Goal: Task Accomplishment & Management: Complete application form

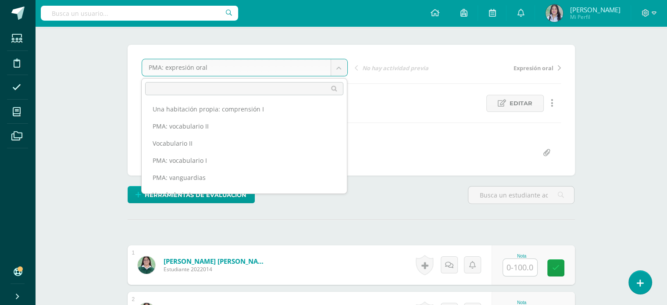
scroll to position [184, 0]
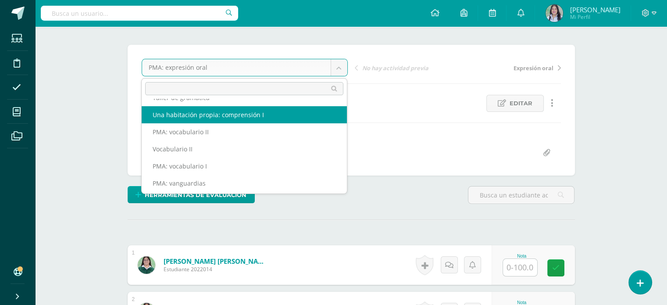
select select "/dashboard/teacher/grade-activity/263561/"
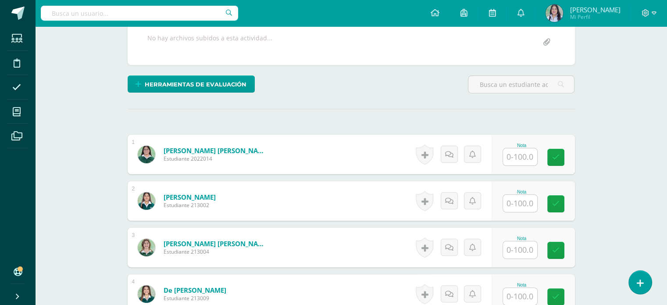
scroll to position [169, 0]
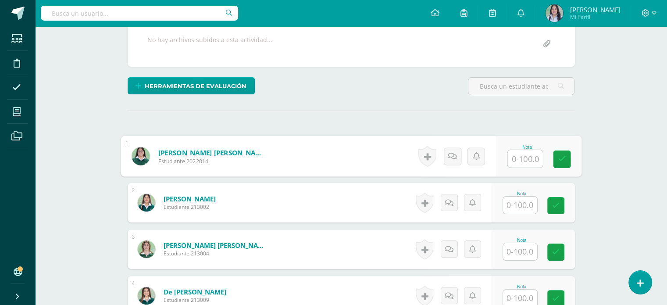
click at [532, 166] on input "text" at bounding box center [525, 159] width 35 height 18
type input "76"
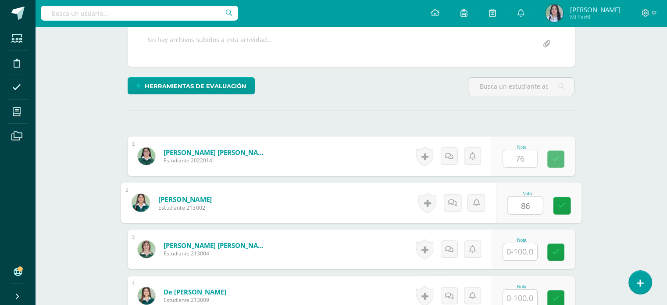
type input "86"
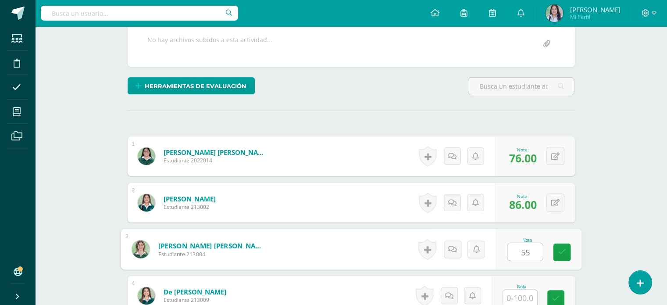
type input "55"
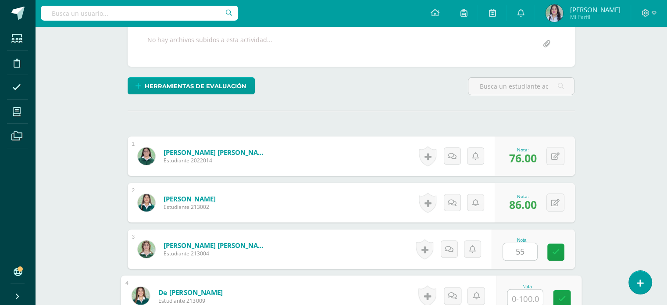
scroll to position [169, 0]
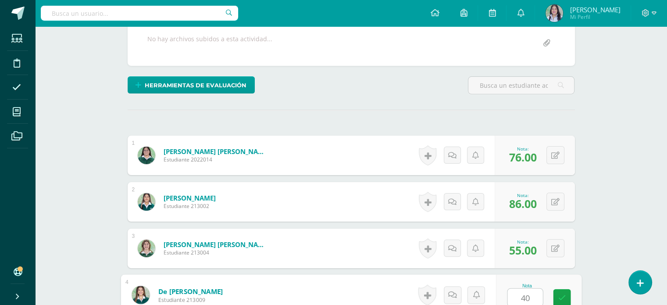
type input "40"
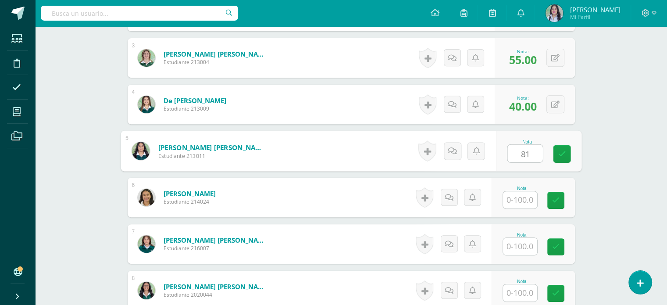
type input "81"
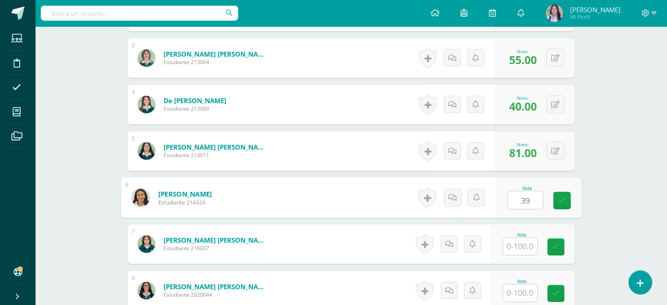
type input "39"
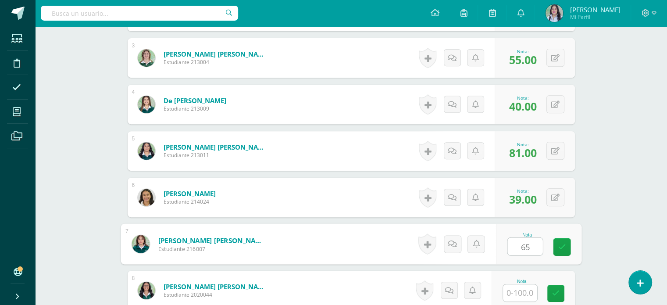
type input "65"
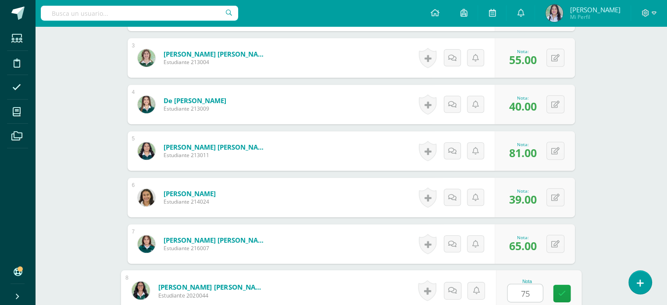
type input "75"
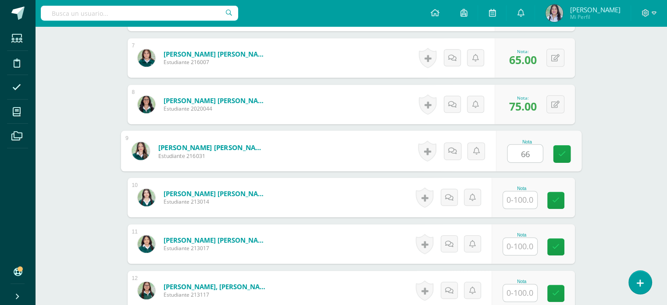
type input "66"
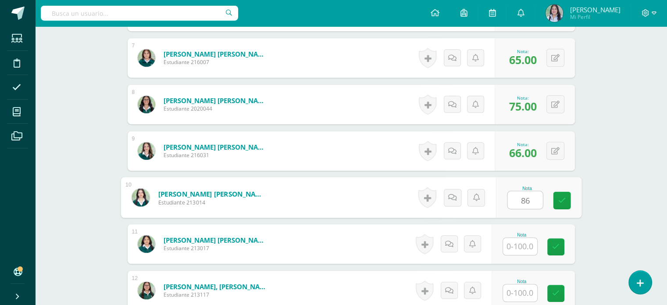
type input "86"
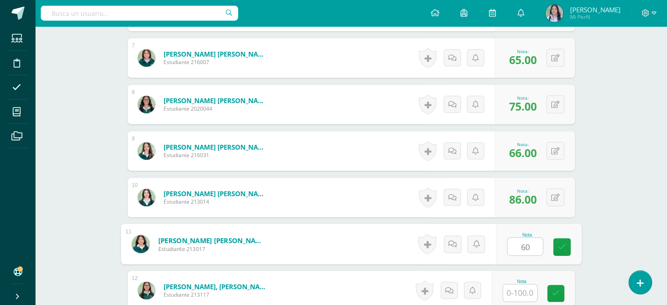
type input "60"
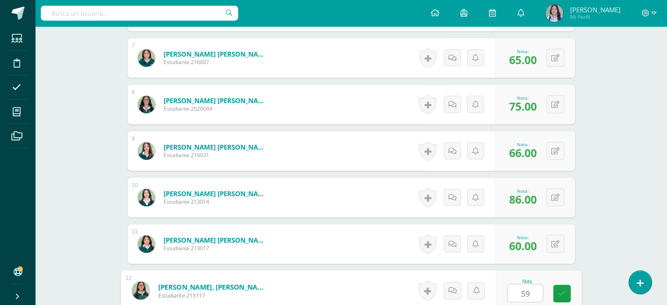
type input "59"
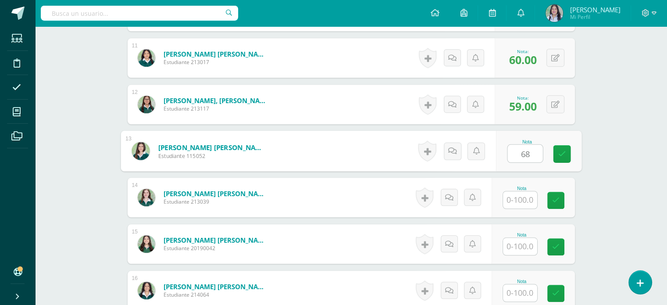
type input "68"
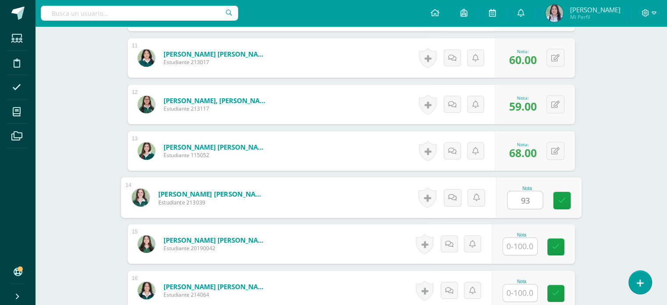
type input "93"
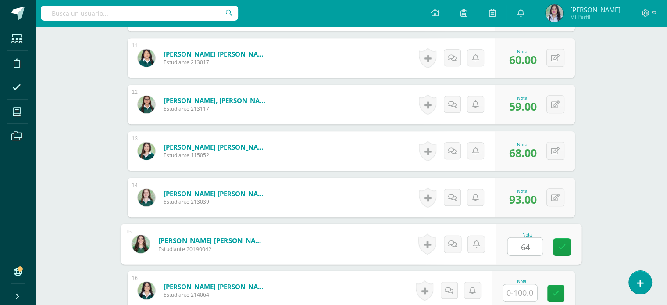
type input "64"
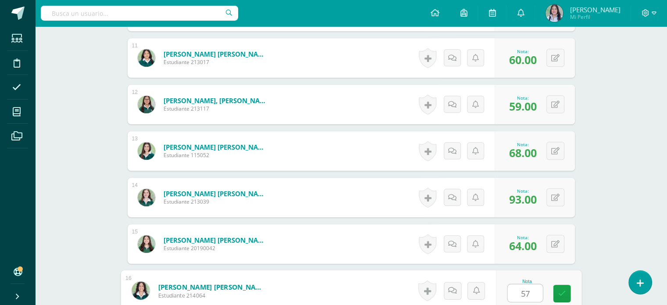
type input "57"
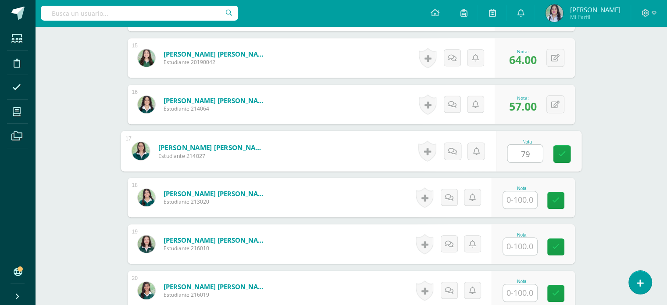
type input "79"
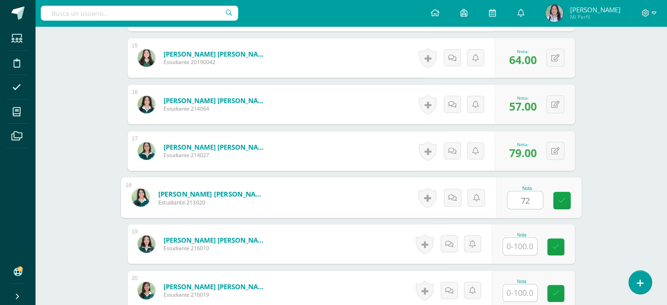
type input "72"
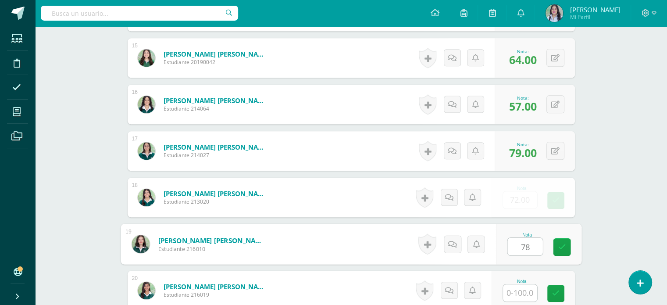
type input "78"
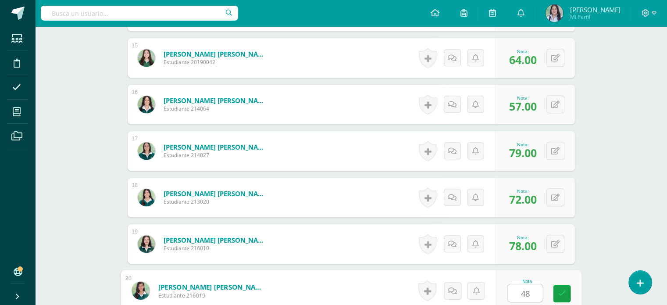
type input "48"
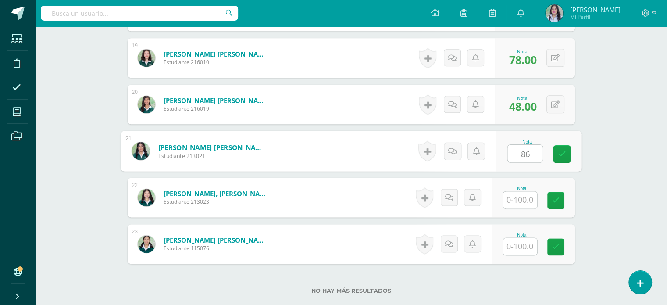
type input "86"
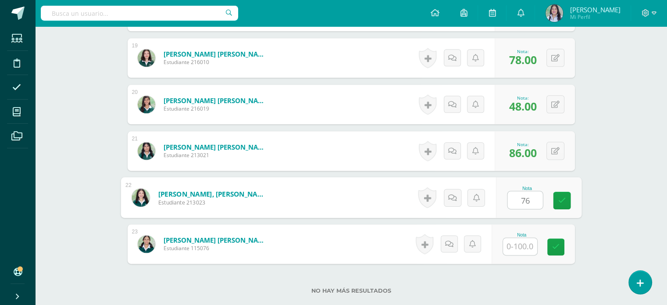
type input "76"
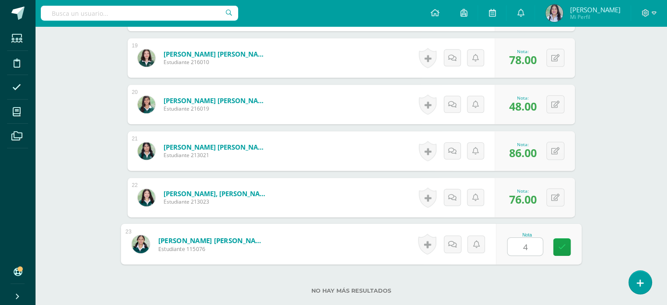
type input "44"
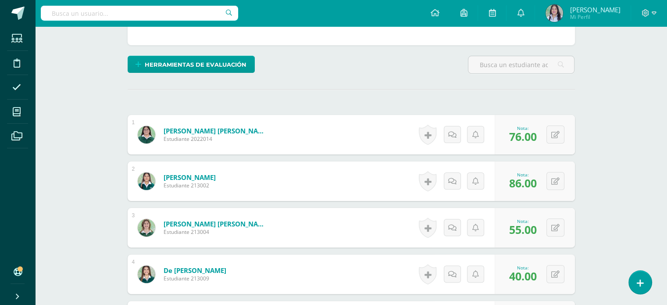
scroll to position [0, 0]
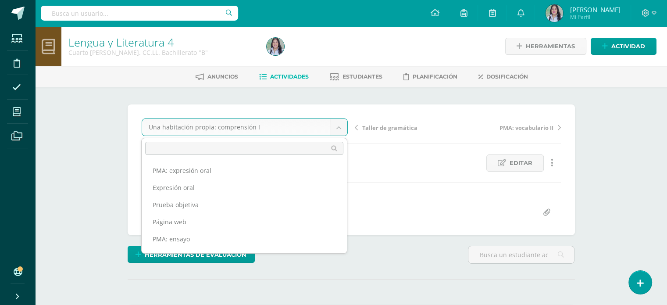
scroll to position [114, 0]
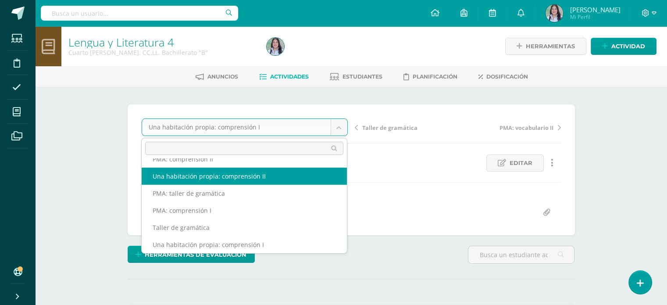
select select "/dashboard/teacher/grade-activity/263569/"
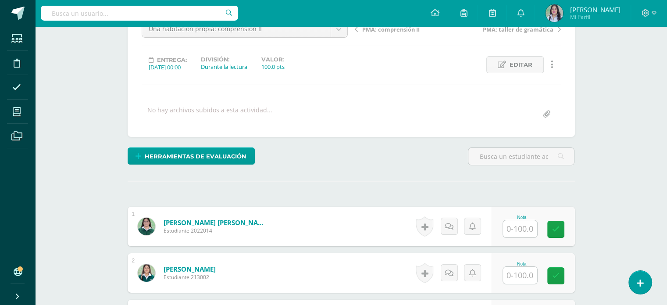
scroll to position [133, 0]
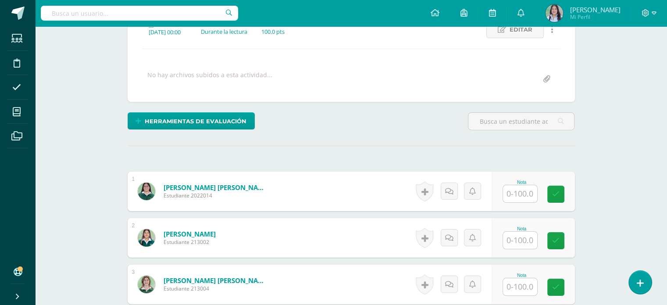
click at [530, 192] on input "text" at bounding box center [520, 193] width 34 height 17
type input "93"
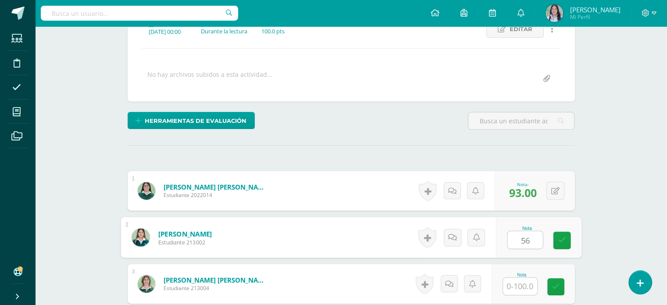
type input "56"
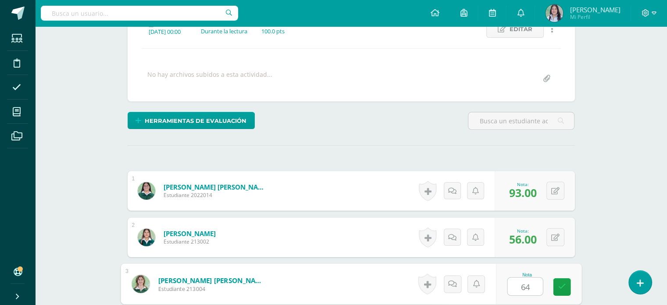
type input "64"
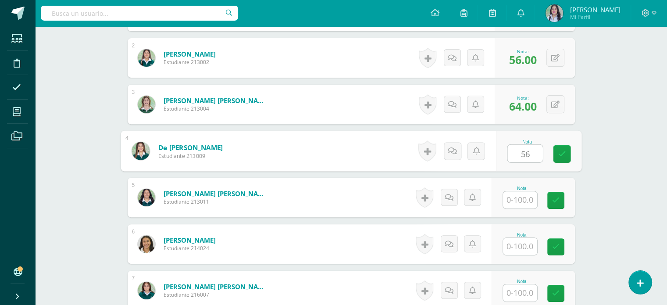
type input "56"
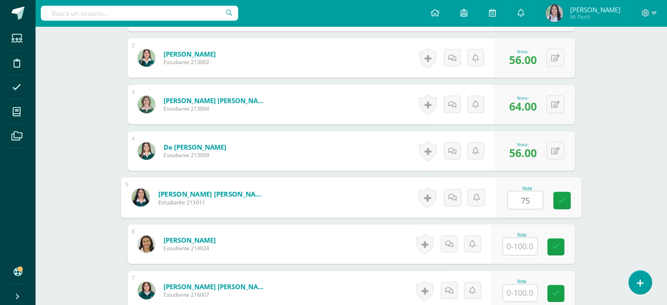
type input "75"
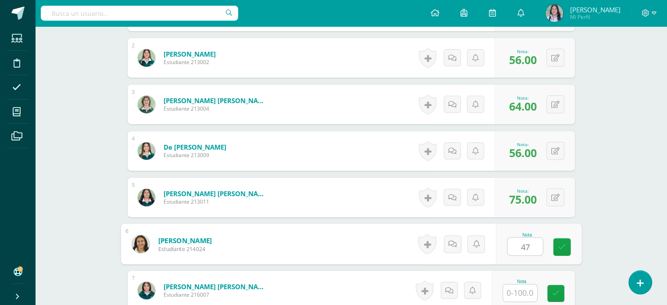
type input "47"
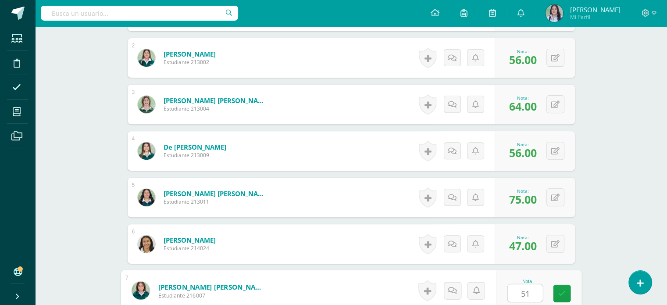
type input "51"
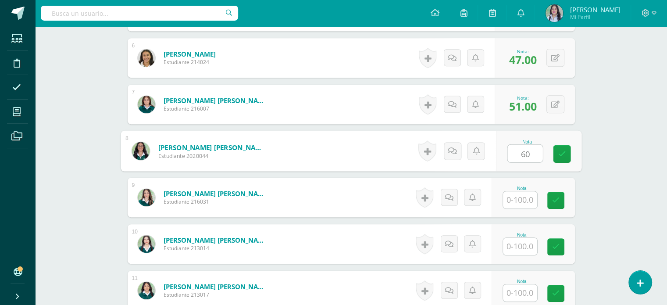
type input "60"
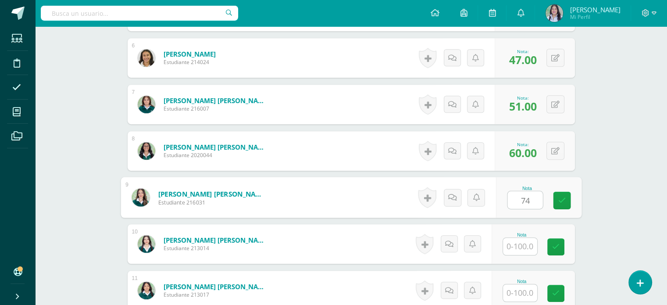
type input "74"
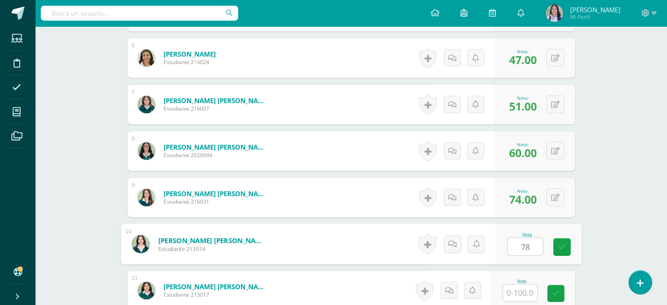
type input "78"
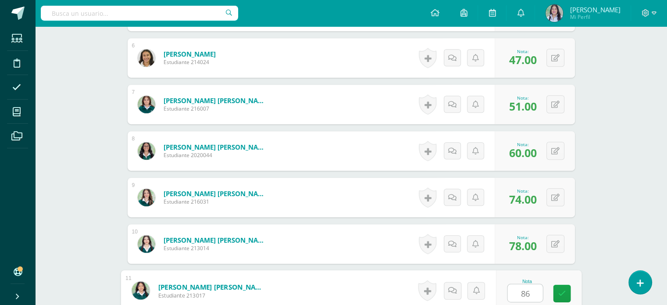
type input "86"
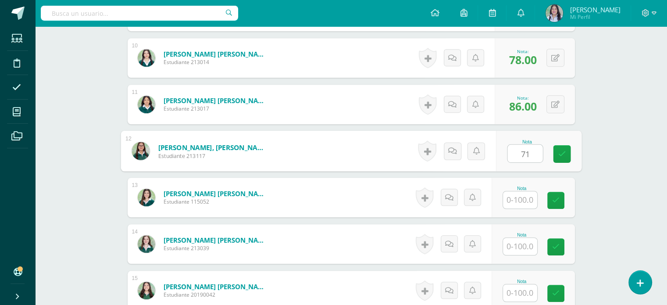
type input "71"
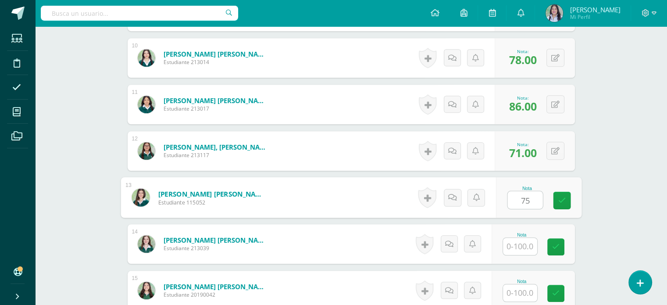
type input "75"
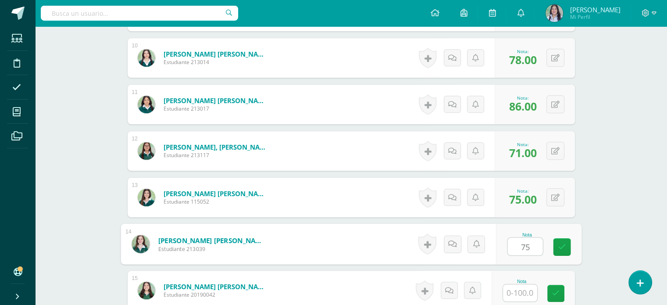
type input "75"
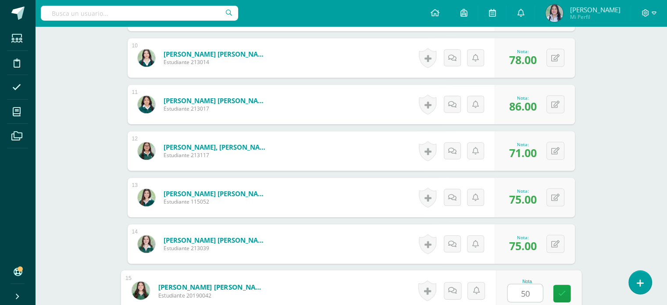
type input "50"
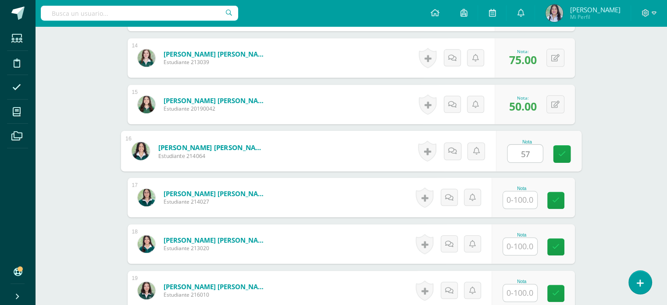
type input "57"
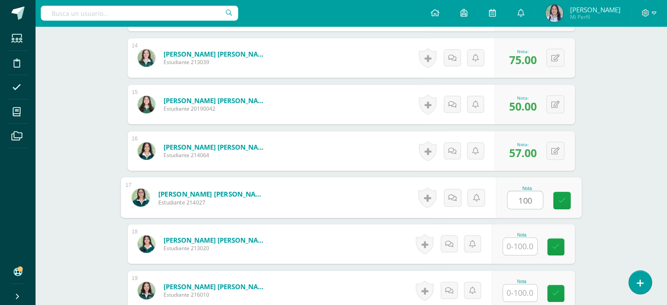
type input "100"
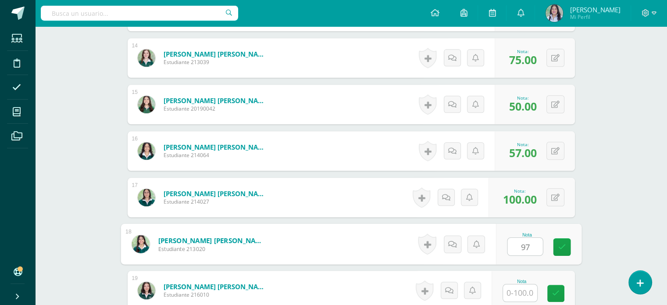
type input "97"
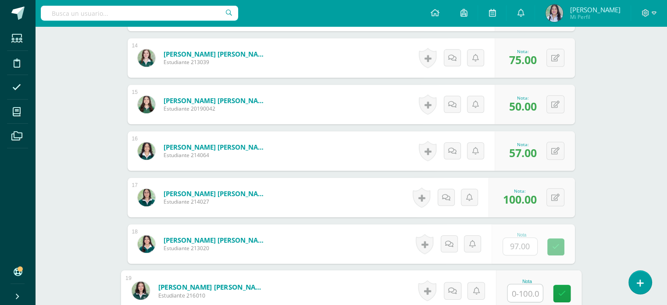
type input "3"
type input "68"
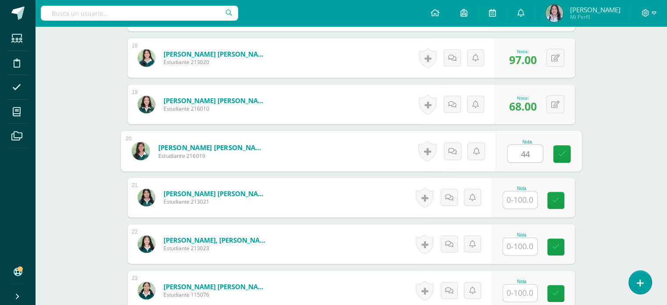
type input "44"
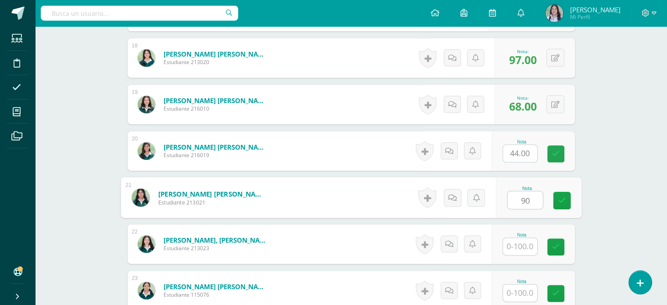
type input "90"
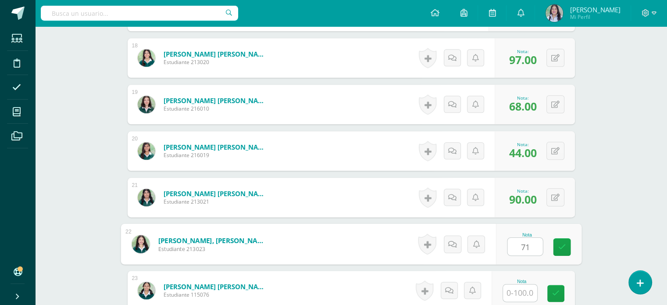
type input "71"
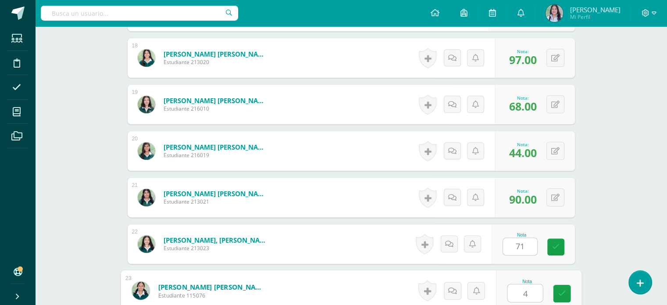
type input "46"
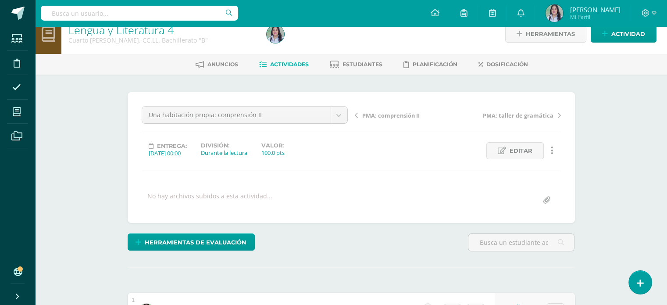
scroll to position [0, 0]
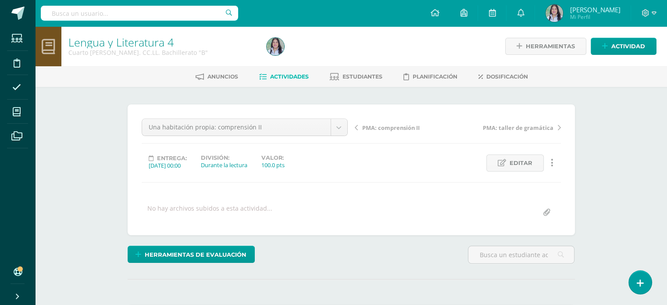
click at [283, 75] on span "Actividades" at bounding box center [289, 76] width 39 height 7
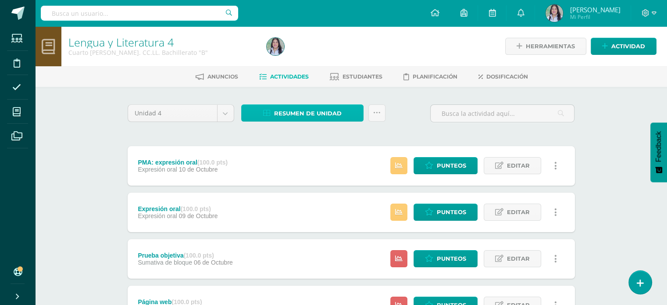
click at [319, 118] on span "Resumen de unidad" at bounding box center [308, 113] width 68 height 16
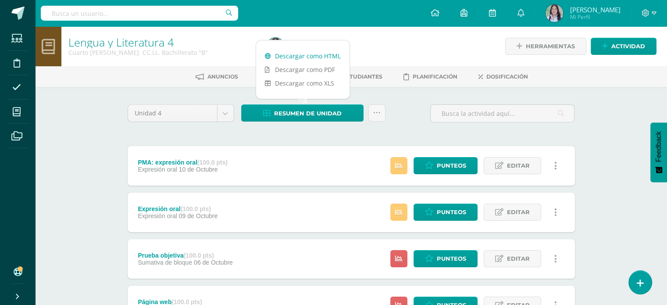
click at [331, 56] on link "Descargar como HTML" at bounding box center [302, 56] width 93 height 14
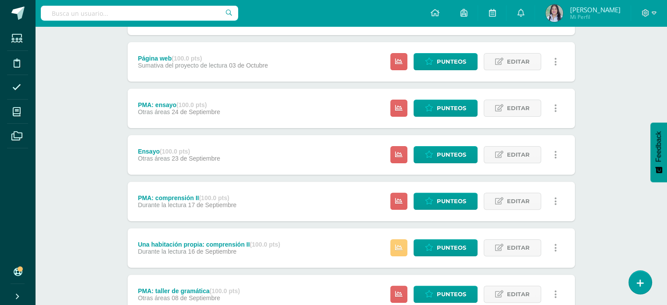
scroll to position [247, 0]
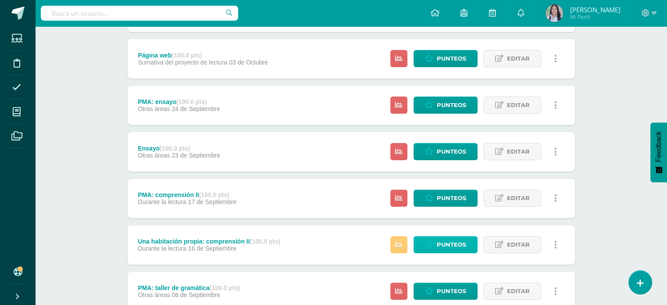
click at [453, 242] on span "Punteos" at bounding box center [451, 245] width 29 height 16
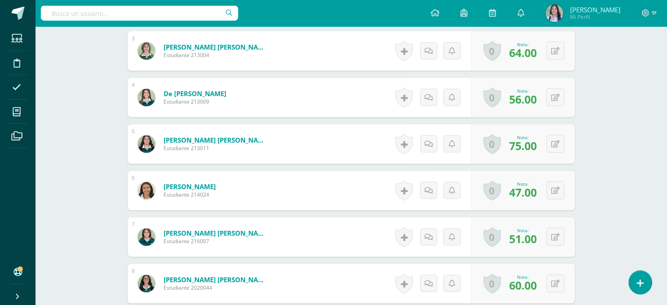
scroll to position [367, 0]
click at [559, 236] on icon at bounding box center [561, 236] width 9 height 7
type input "61"
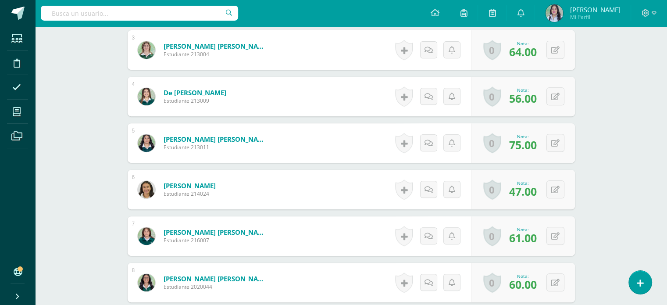
scroll to position [368, 0]
